Goal: Transaction & Acquisition: Donate to an event

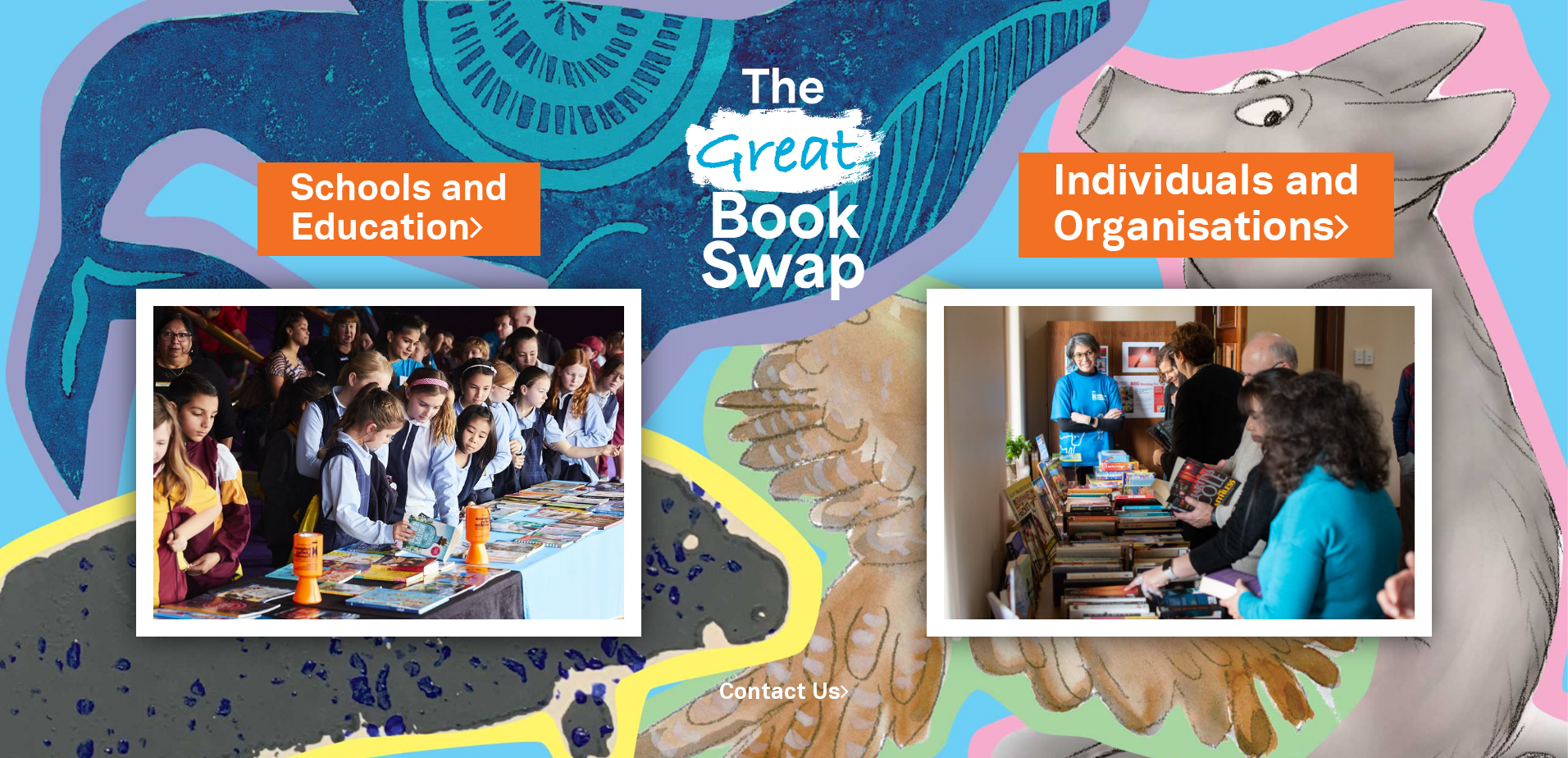
click at [1318, 192] on link "Individuals and Organisations" at bounding box center [1207, 205] width 307 height 103
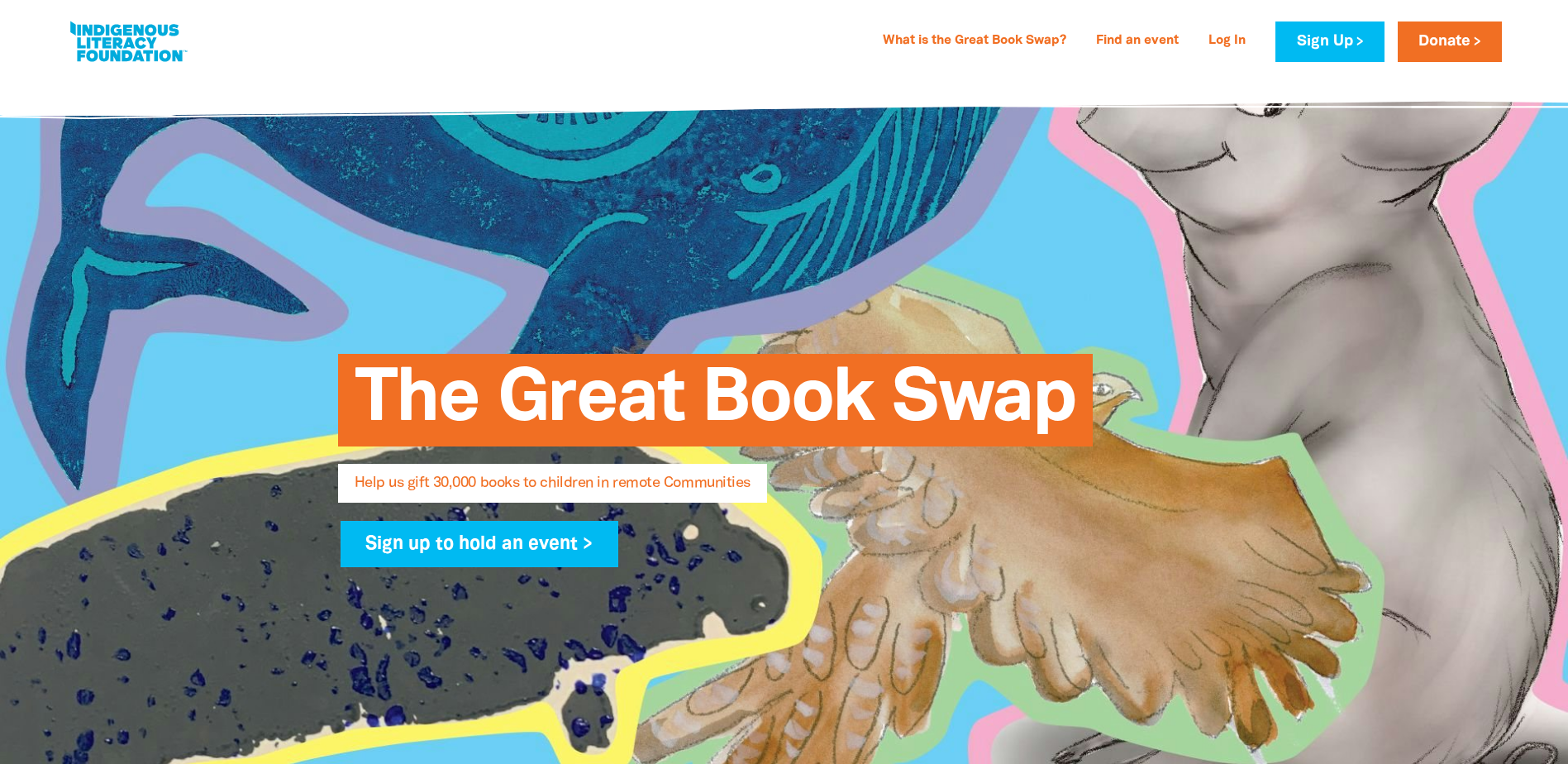
select select "AU"
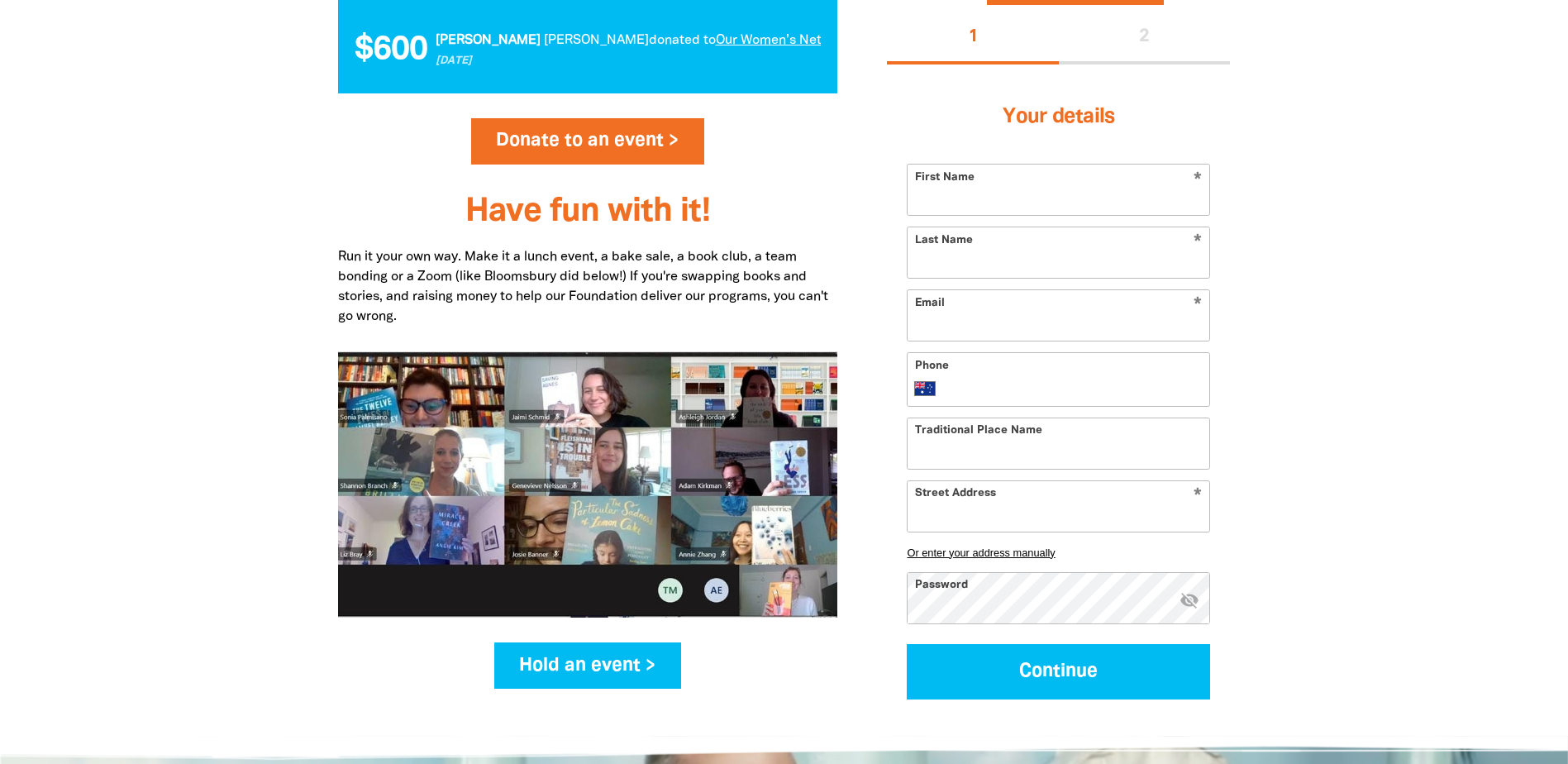
scroll to position [1901, 0]
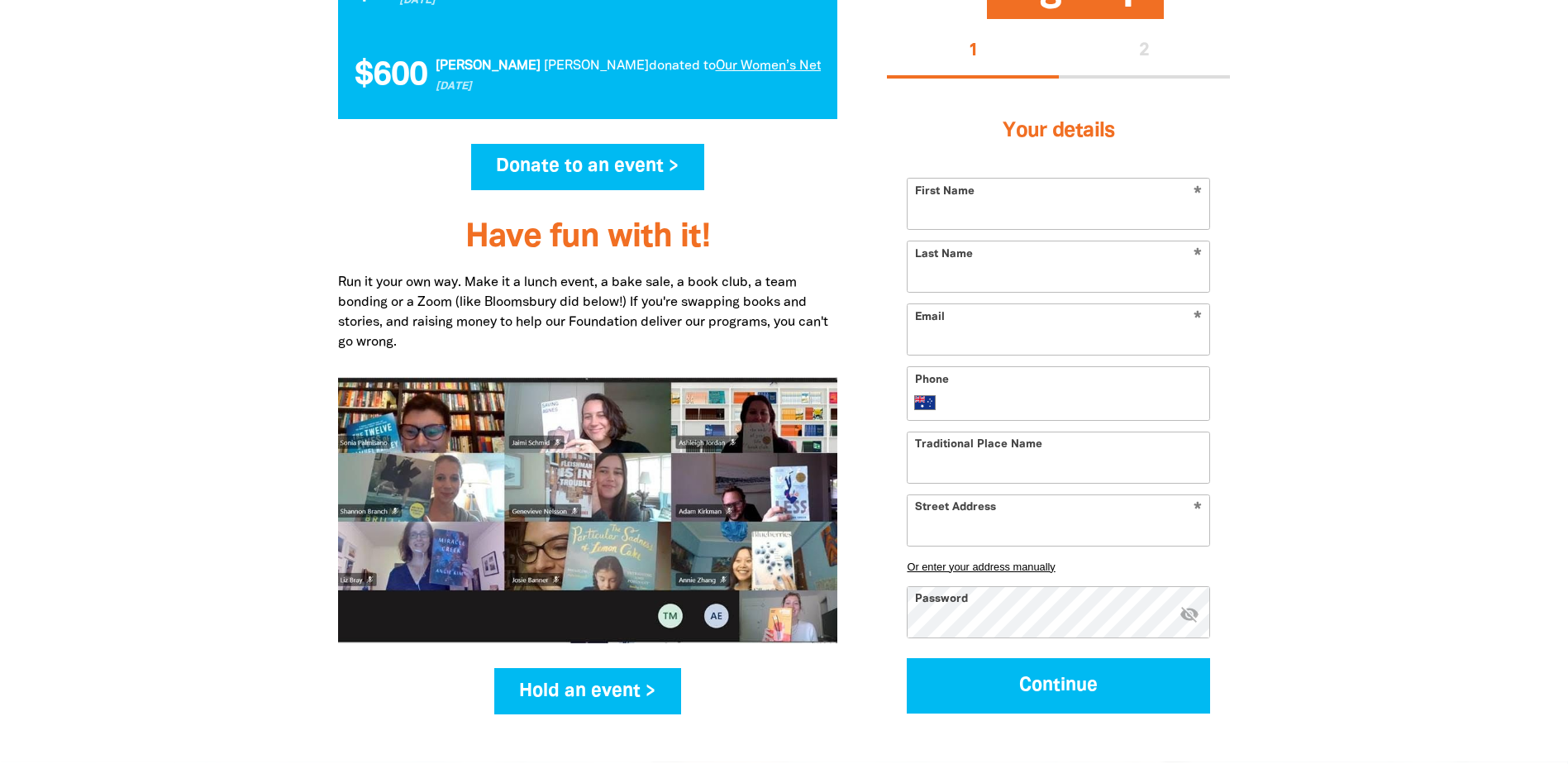
click at [649, 174] on link "Donate to an event >" at bounding box center [588, 166] width 234 height 46
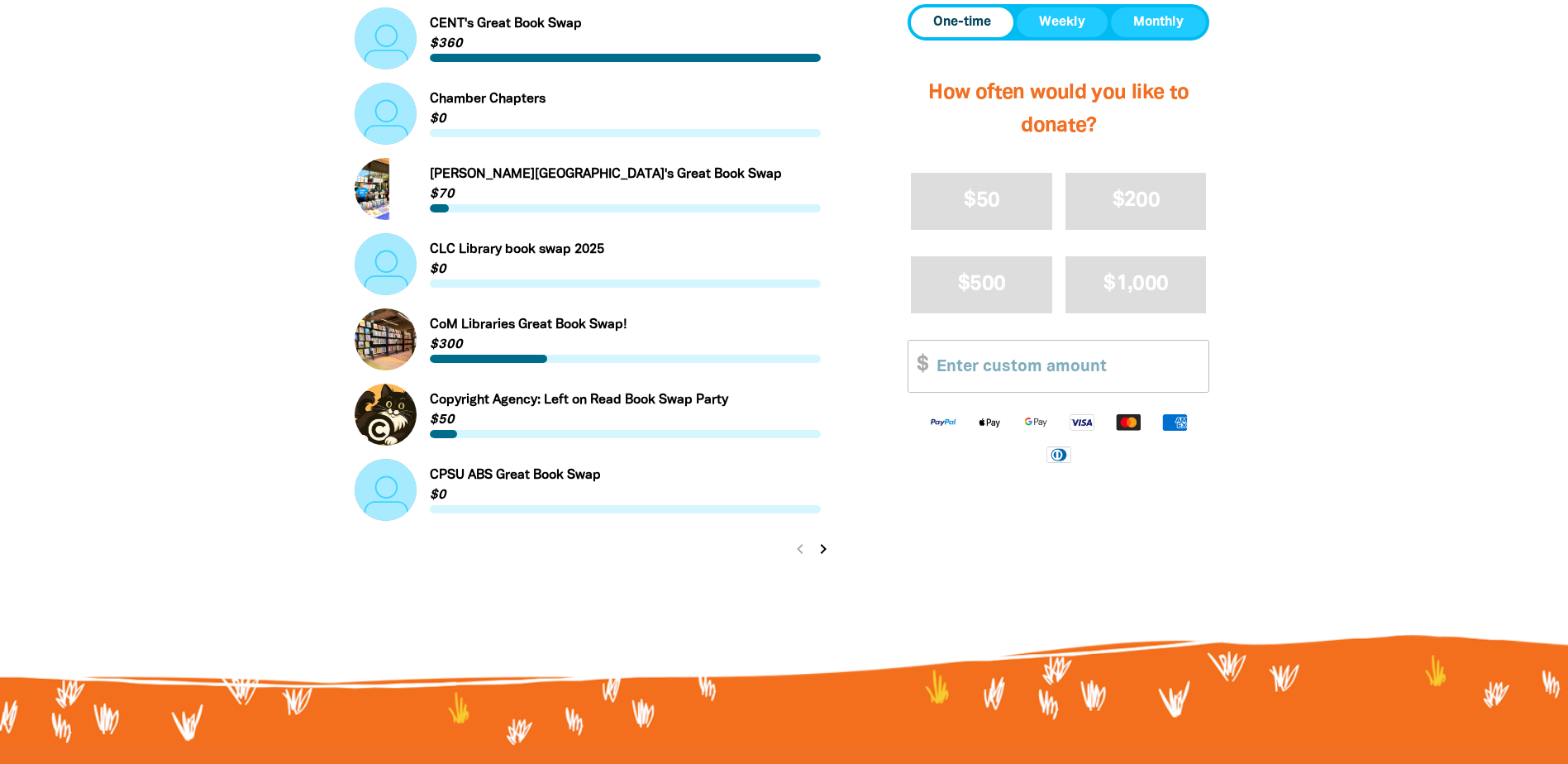
scroll to position [1818, 0]
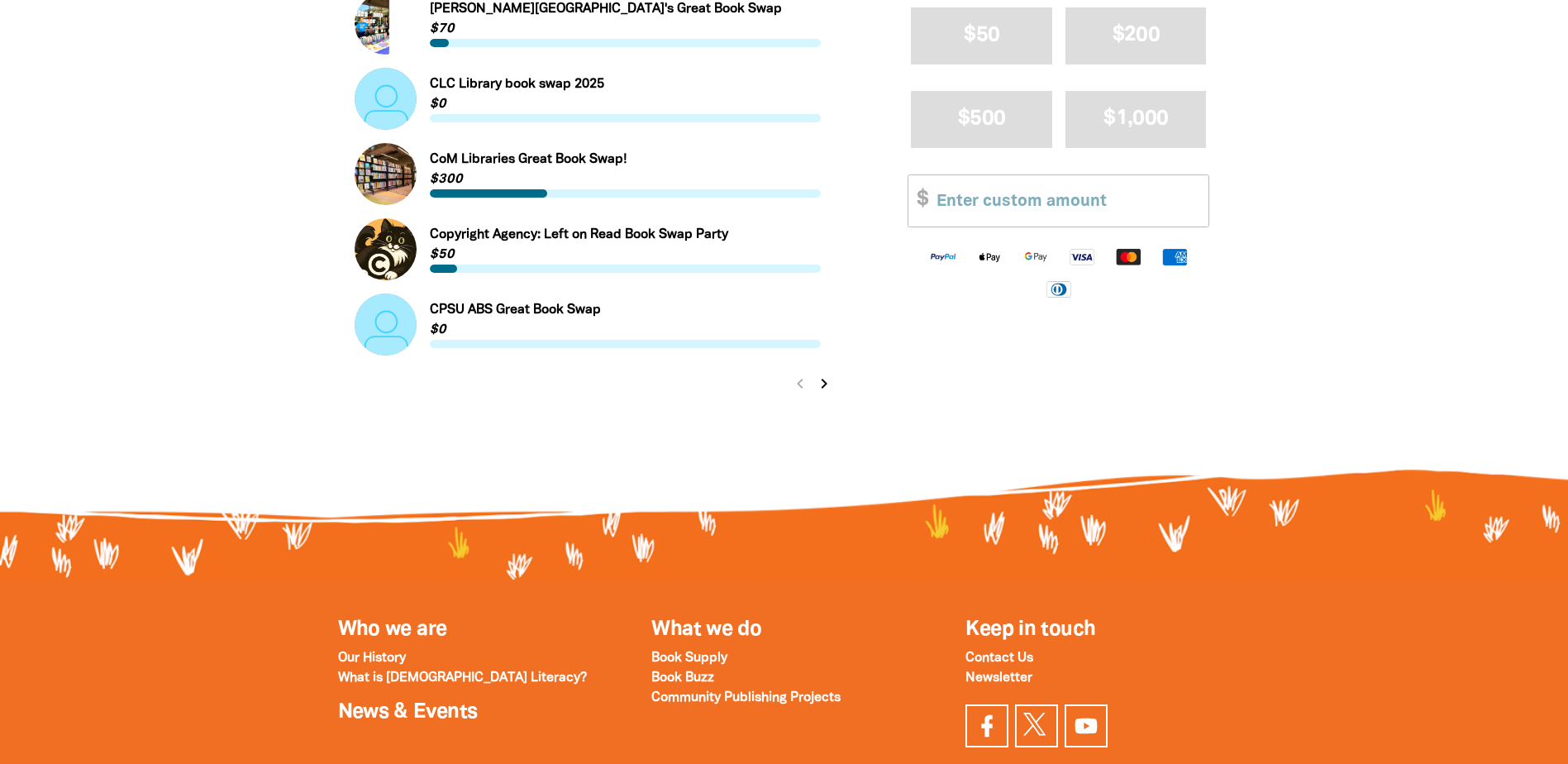
click at [827, 383] on icon "chevron_right" at bounding box center [824, 383] width 20 height 20
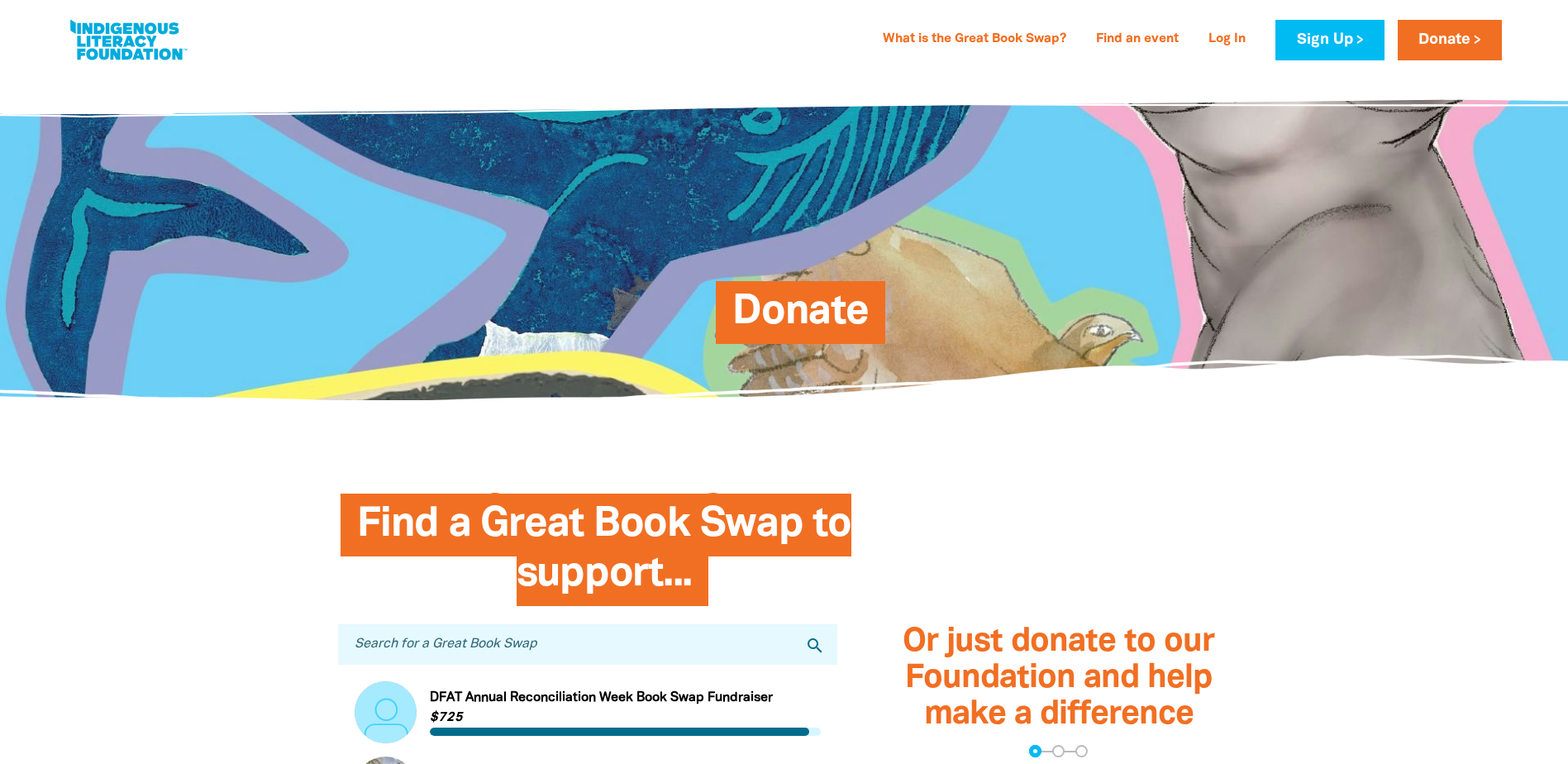
scroll to position [0, 0]
